Goal: Check status: Check status

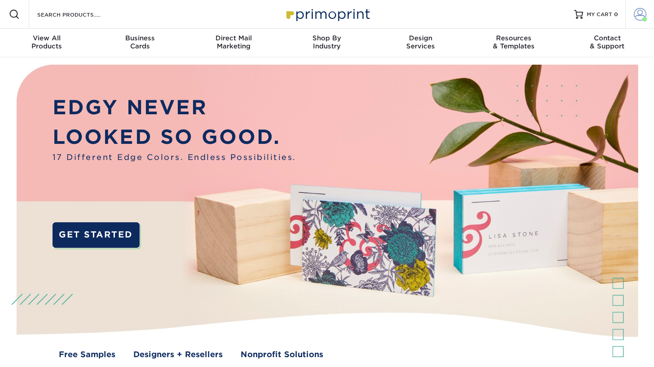
click at [643, 15] on span at bounding box center [639, 14] width 13 height 13
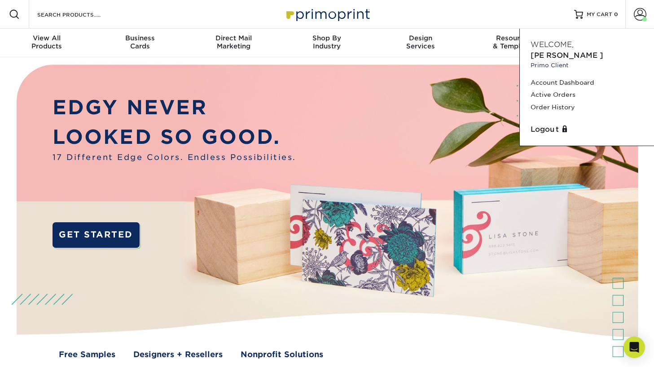
click at [559, 14] on div "Resources Menu Search Products Account [PERSON_NAME] Client Account Dashboard A…" at bounding box center [327, 14] width 654 height 29
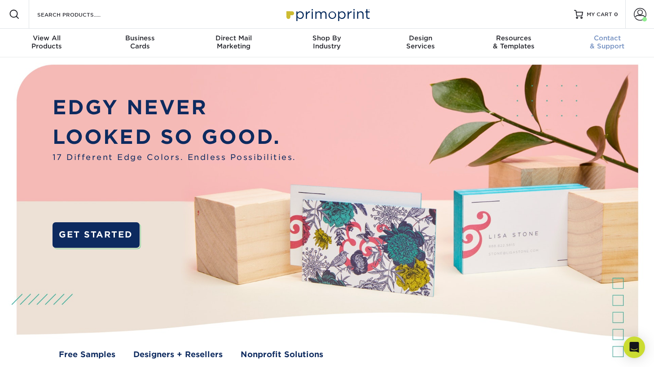
click at [605, 43] on div "Contact & Support" at bounding box center [606, 42] width 93 height 16
click at [638, 17] on span at bounding box center [639, 14] width 13 height 13
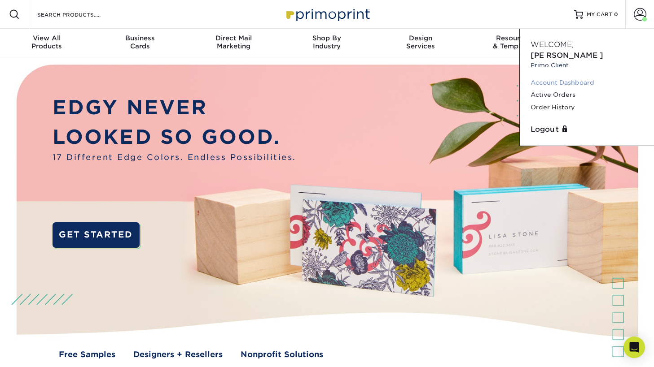
click at [570, 77] on link "Account Dashboard" at bounding box center [586, 83] width 113 height 12
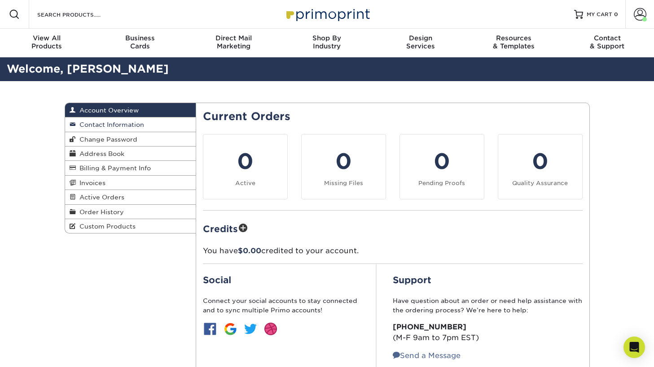
click at [109, 124] on span "Contact Information" at bounding box center [110, 124] width 68 height 7
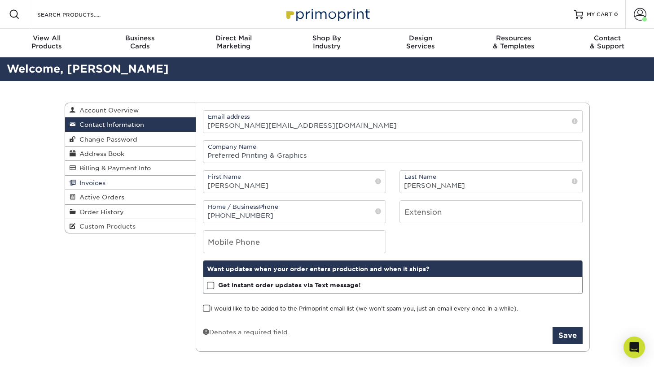
click at [104, 183] on span "Invoices" at bounding box center [91, 182] width 30 height 7
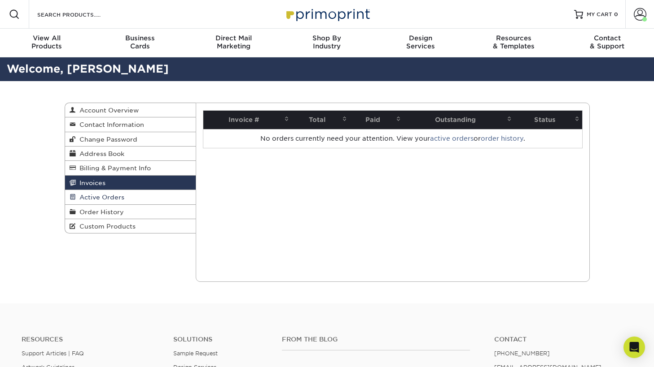
click at [107, 196] on span "Active Orders" at bounding box center [100, 197] width 48 height 7
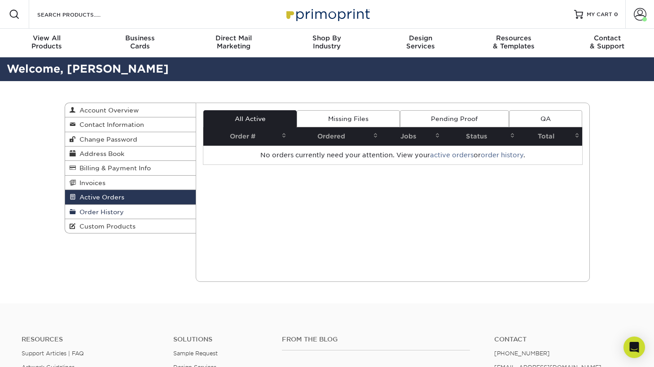
click at [110, 210] on span "Order History" at bounding box center [100, 212] width 48 height 7
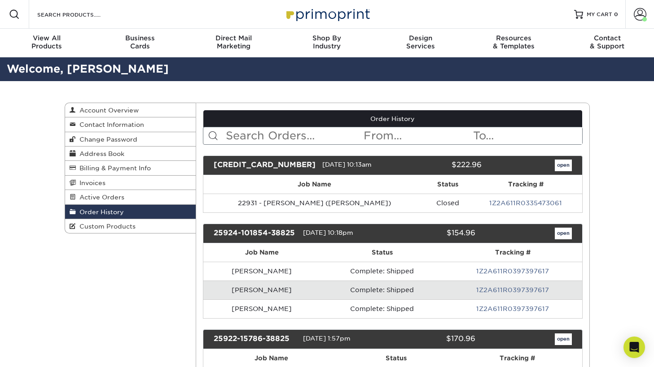
click at [563, 163] on link "open" at bounding box center [563, 166] width 17 height 12
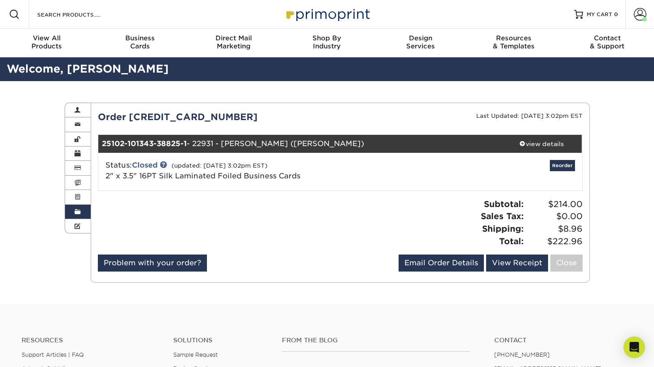
drag, startPoint x: 239, startPoint y: 118, endPoint x: 105, endPoint y: 116, distance: 134.2
click at [93, 117] on div "Order 25102-101343-38825" at bounding box center [215, 116] width 249 height 13
copy div "Order 25102-101343-38825"
